Goal: Check status: Check status

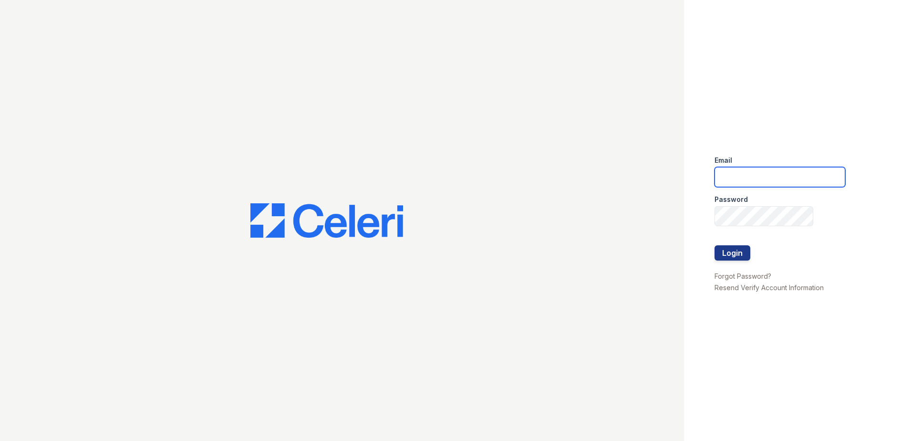
click at [754, 175] on input "email" at bounding box center [779, 177] width 131 height 20
type input "[EMAIL_ADDRESS][DOMAIN_NAME]"
click at [732, 253] on button "Login" at bounding box center [732, 252] width 36 height 15
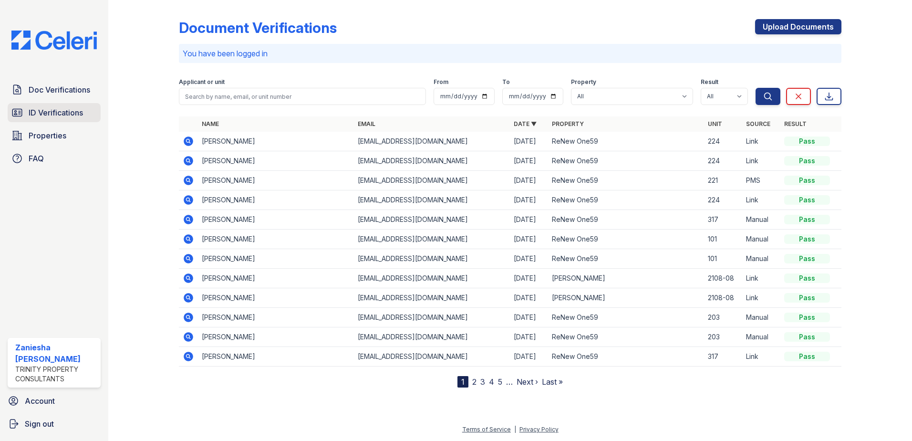
click at [66, 119] on link "ID Verifications" at bounding box center [54, 112] width 93 height 19
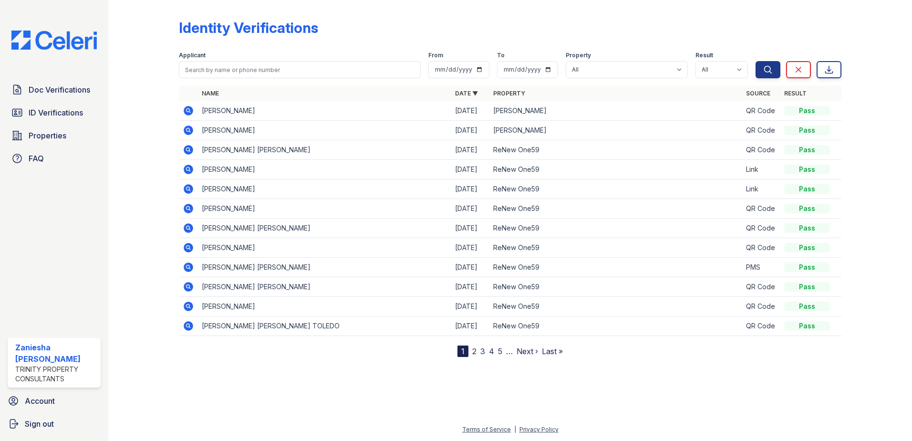
click at [192, 112] on icon at bounding box center [189, 111] width 10 height 10
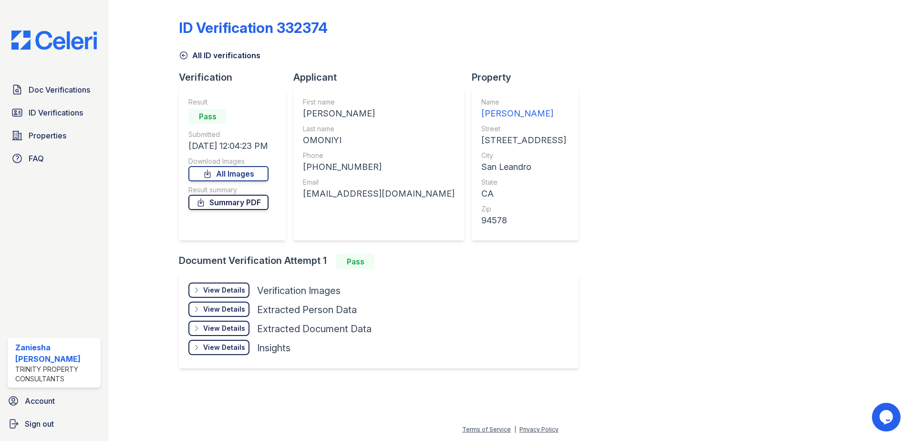
click at [254, 202] on link "Summary PDF" at bounding box center [228, 202] width 80 height 15
click at [236, 286] on div "View Details" at bounding box center [224, 290] width 42 height 10
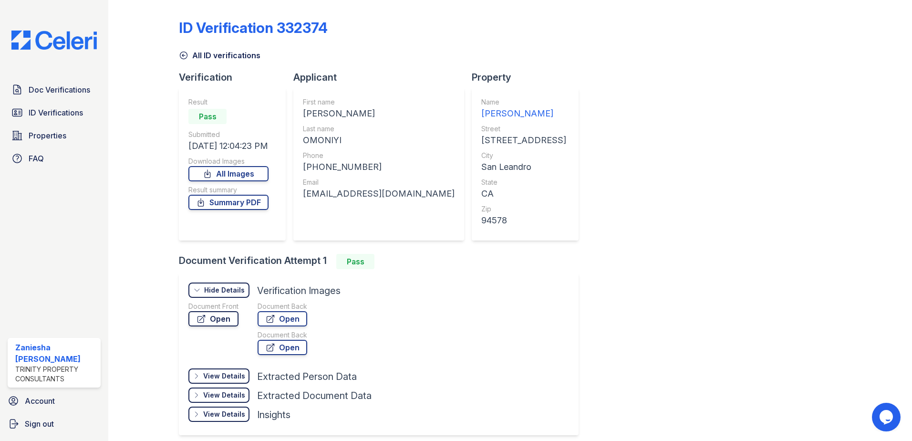
click at [231, 323] on link "Open" at bounding box center [213, 318] width 50 height 15
click at [51, 112] on span "ID Verifications" at bounding box center [56, 112] width 54 height 11
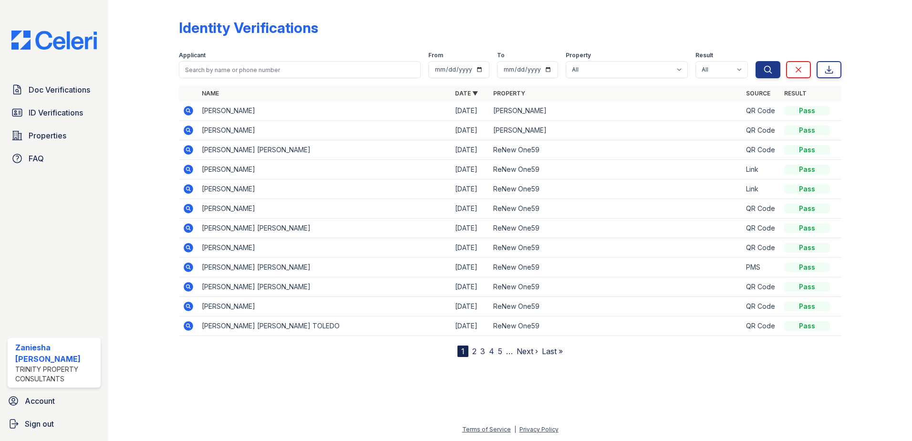
click at [195, 129] on td at bounding box center [188, 131] width 19 height 20
click at [190, 131] on icon at bounding box center [188, 129] width 11 height 11
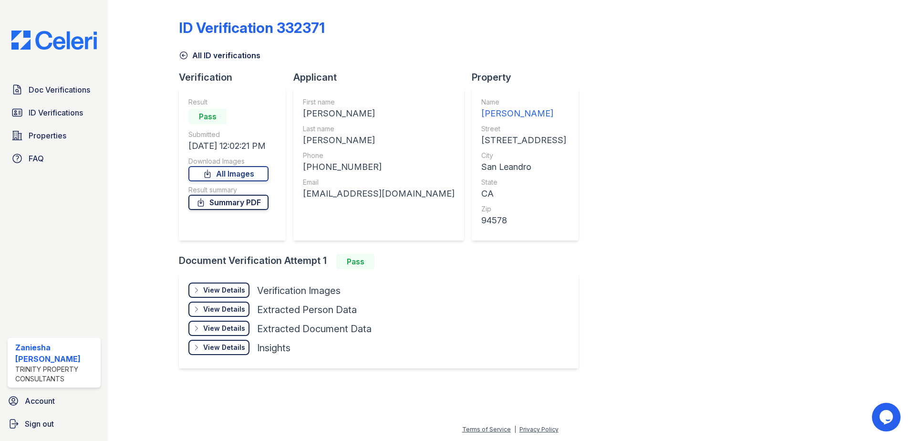
click at [246, 197] on link "Summary PDF" at bounding box center [228, 202] width 80 height 15
click at [232, 291] on div "View Details" at bounding box center [224, 290] width 42 height 10
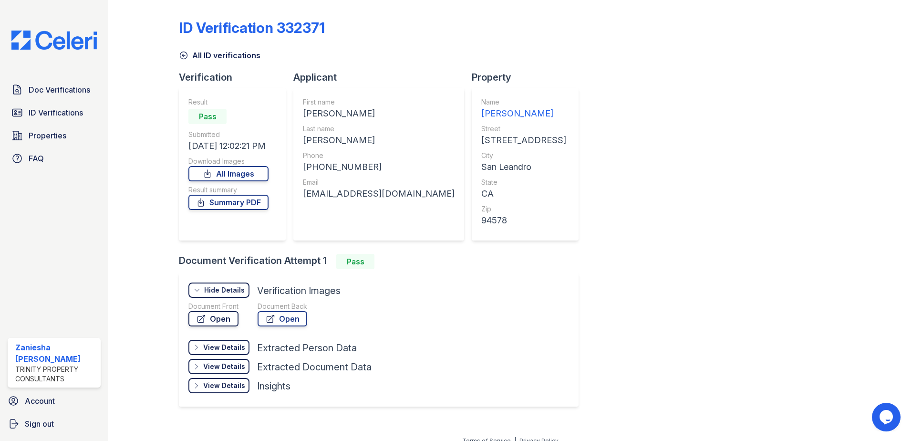
click at [226, 321] on link "Open" at bounding box center [213, 318] width 50 height 15
